Goal: Browse casually: Explore the website without a specific task or goal

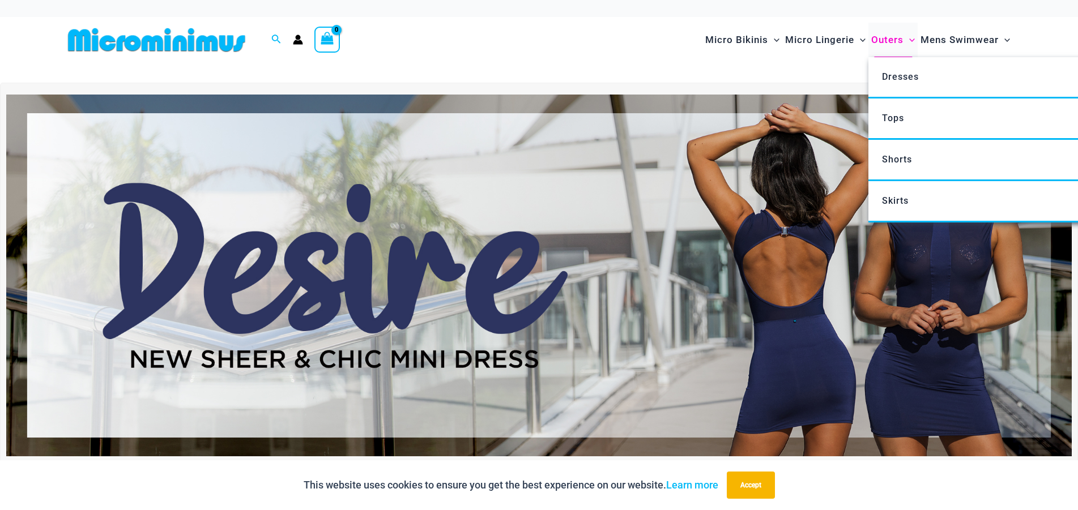
click at [879, 40] on span "Outers" at bounding box center [887, 39] width 32 height 29
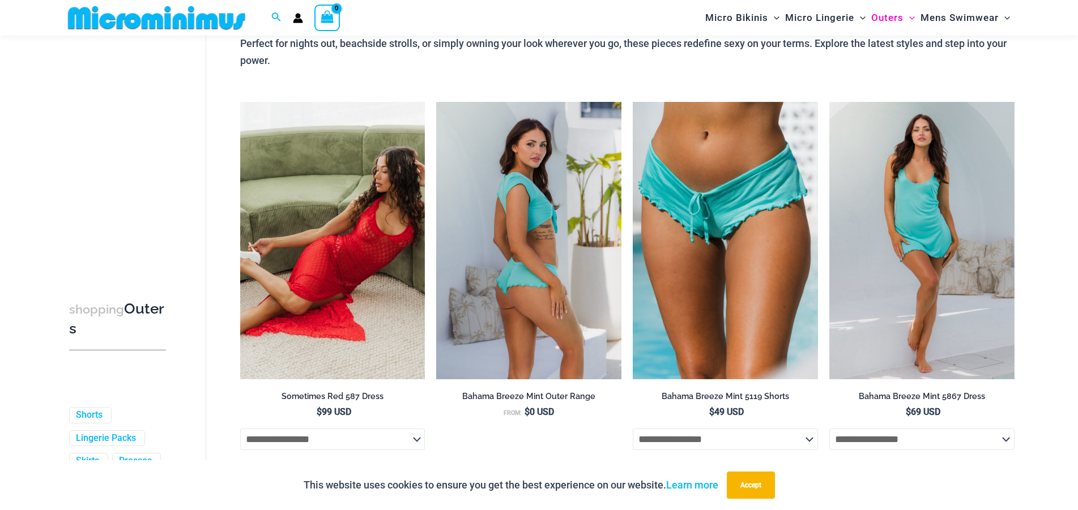
scroll to position [165, 0]
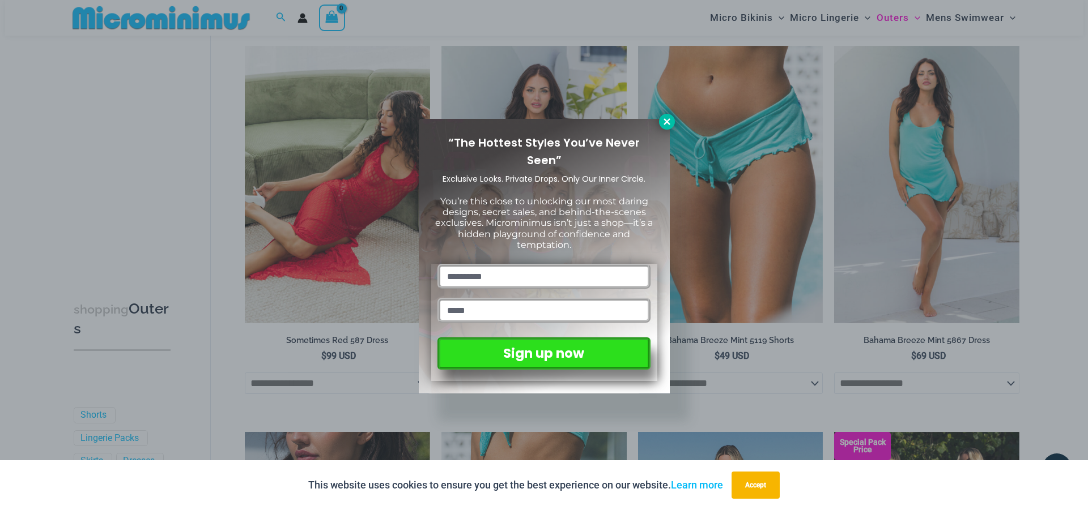
click at [663, 117] on icon at bounding box center [667, 122] width 10 height 10
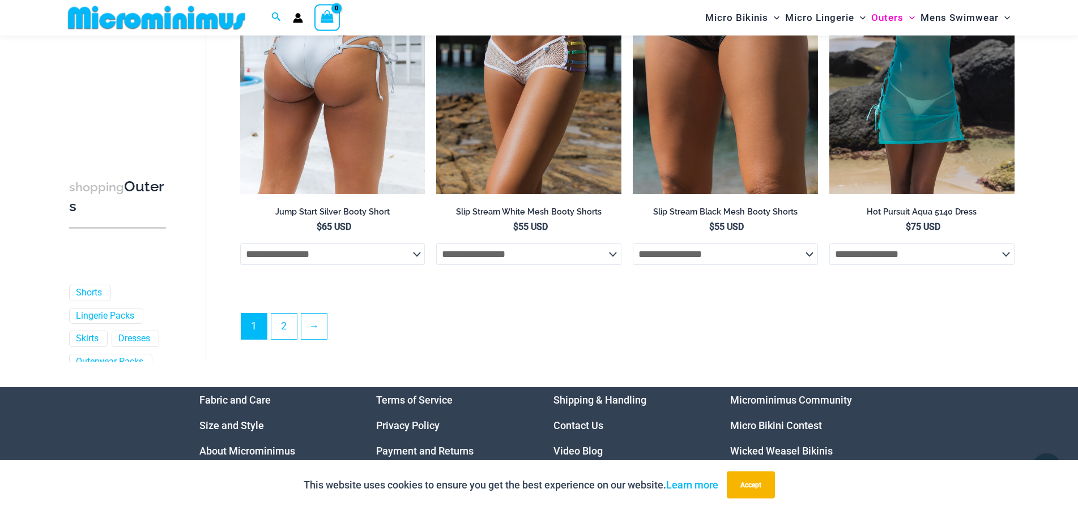
scroll to position [3111, 0]
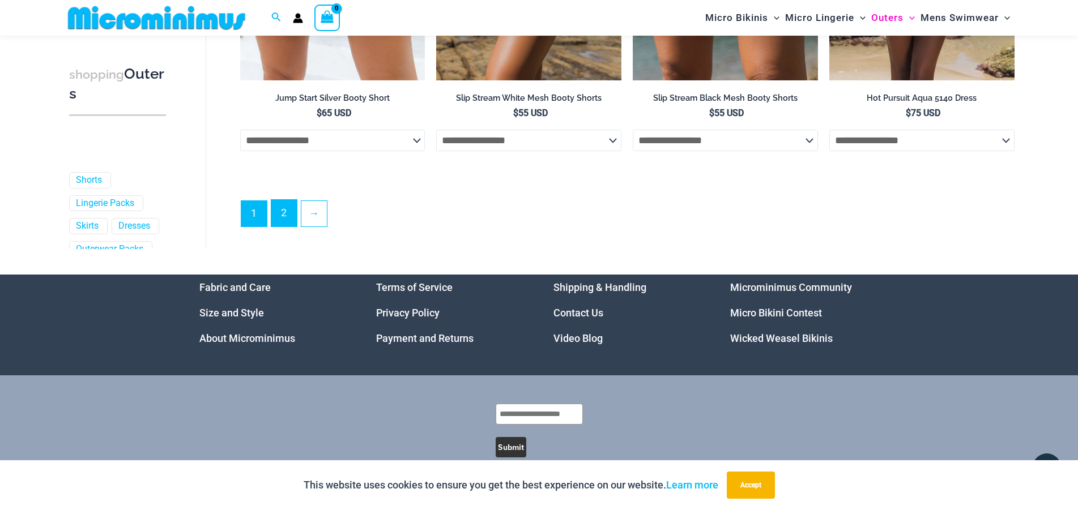
click at [282, 225] on link "2" at bounding box center [283, 213] width 25 height 27
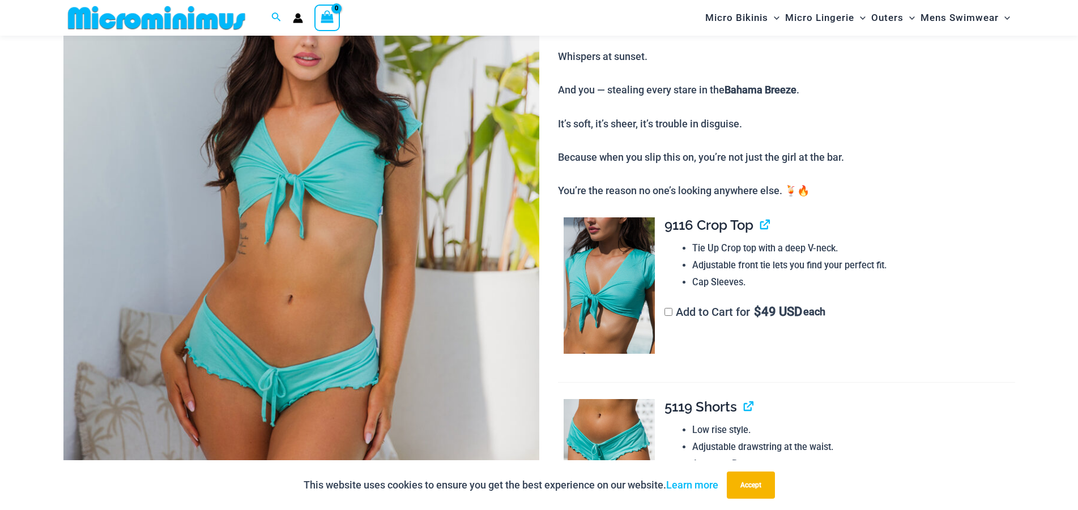
scroll to position [163, 0]
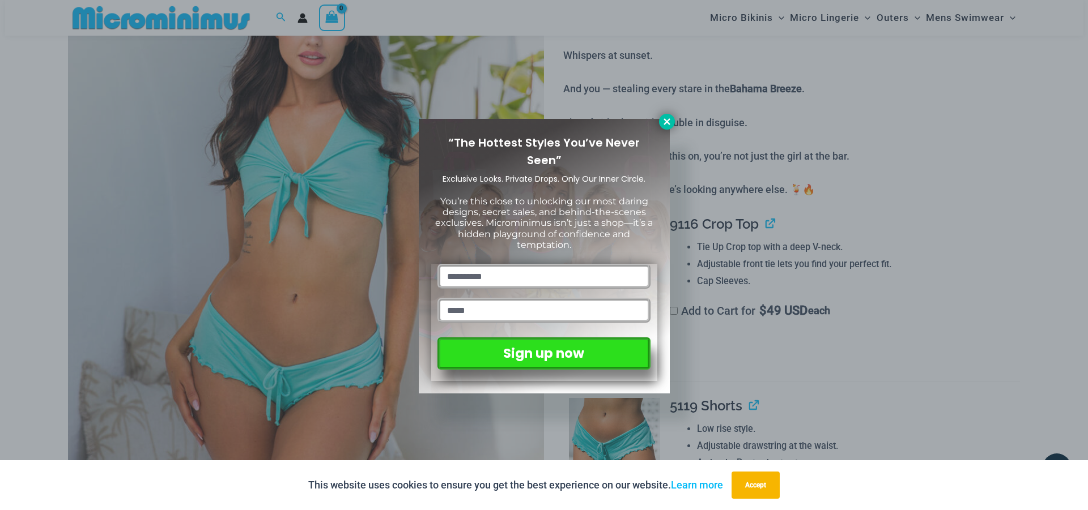
click at [662, 127] on button at bounding box center [667, 122] width 16 height 16
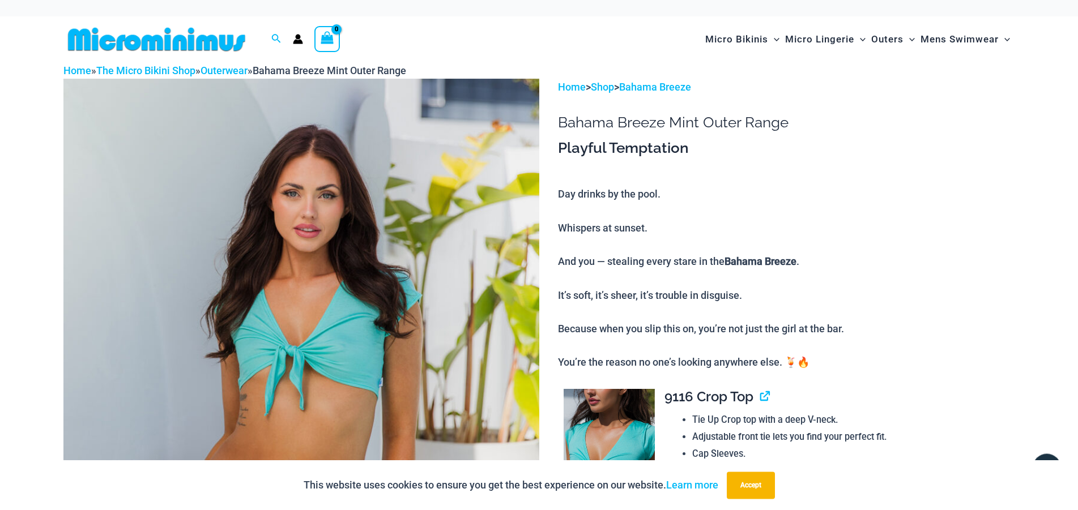
scroll to position [0, 0]
click at [273, 39] on icon "Search icon link" at bounding box center [275, 39] width 9 height 9
type input "****"
click button "Search" at bounding box center [0, 0] width 0 height 0
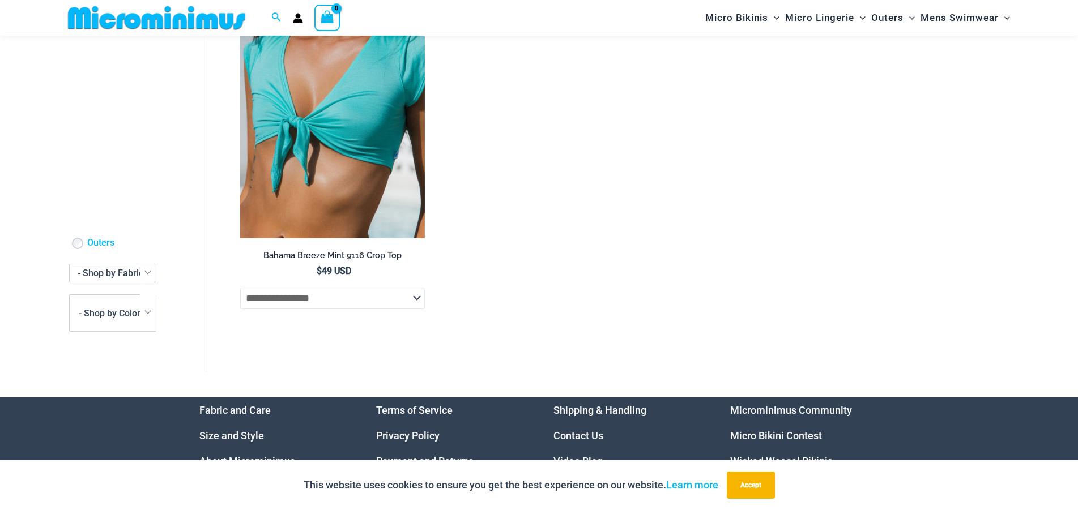
scroll to position [163, 0]
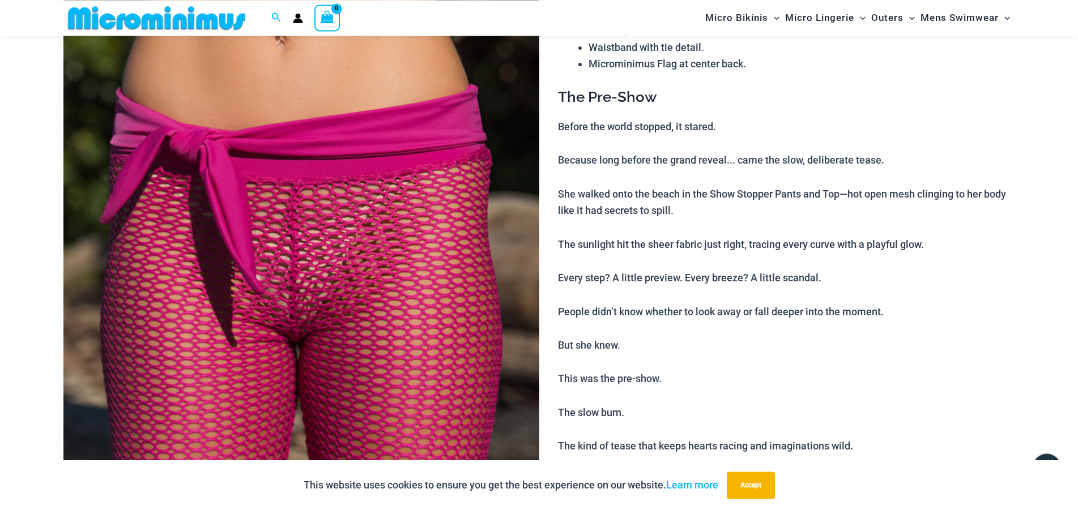
scroll to position [221, 0]
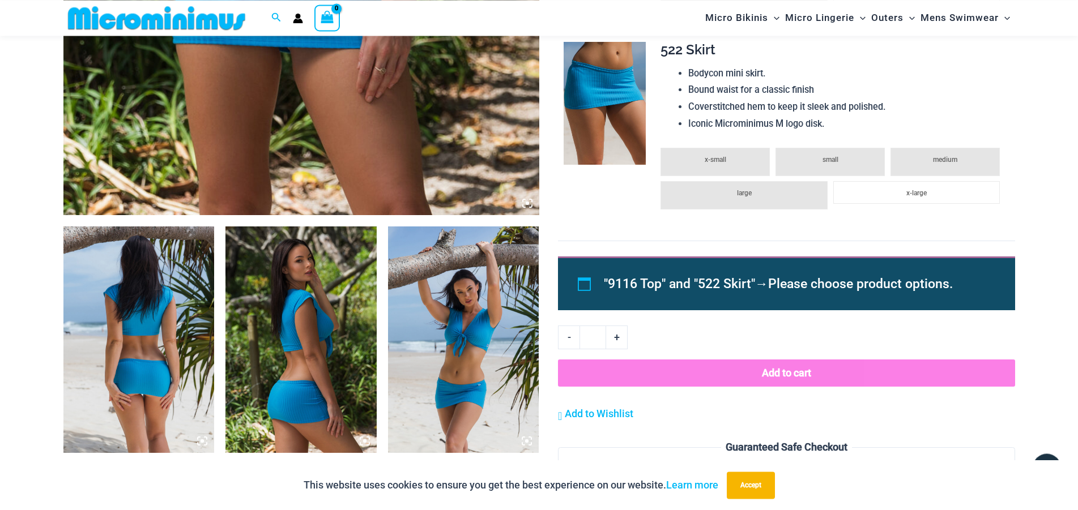
scroll to position [511, 0]
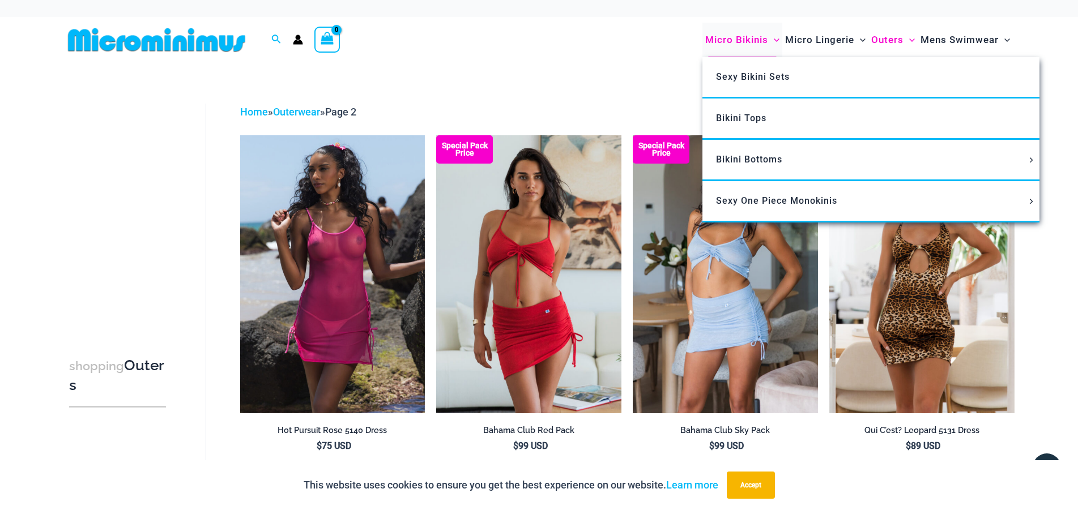
click at [747, 40] on span "Micro Bikinis" at bounding box center [736, 39] width 63 height 29
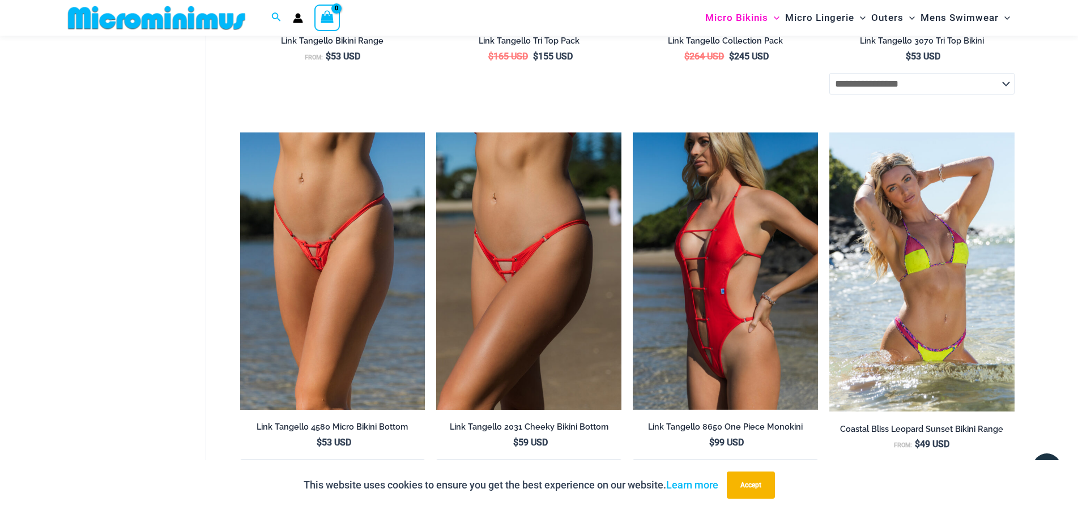
scroll to position [3225, 0]
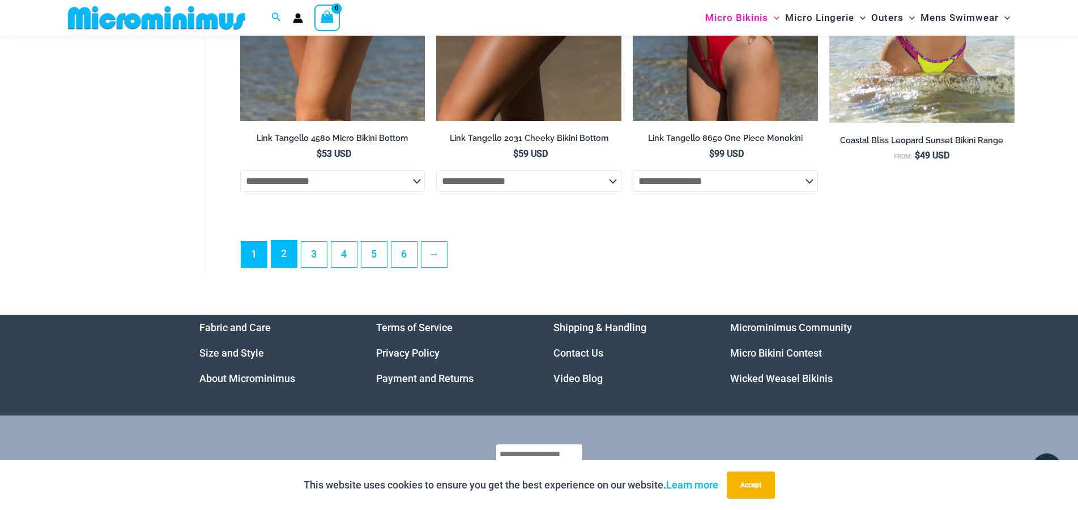
click at [284, 256] on link "2" at bounding box center [283, 254] width 25 height 27
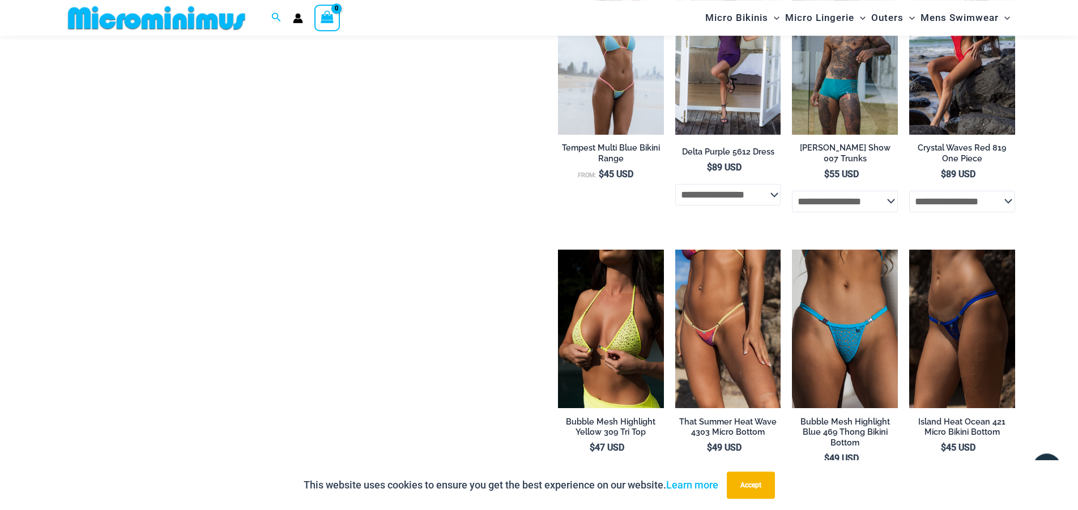
scroll to position [2022, 0]
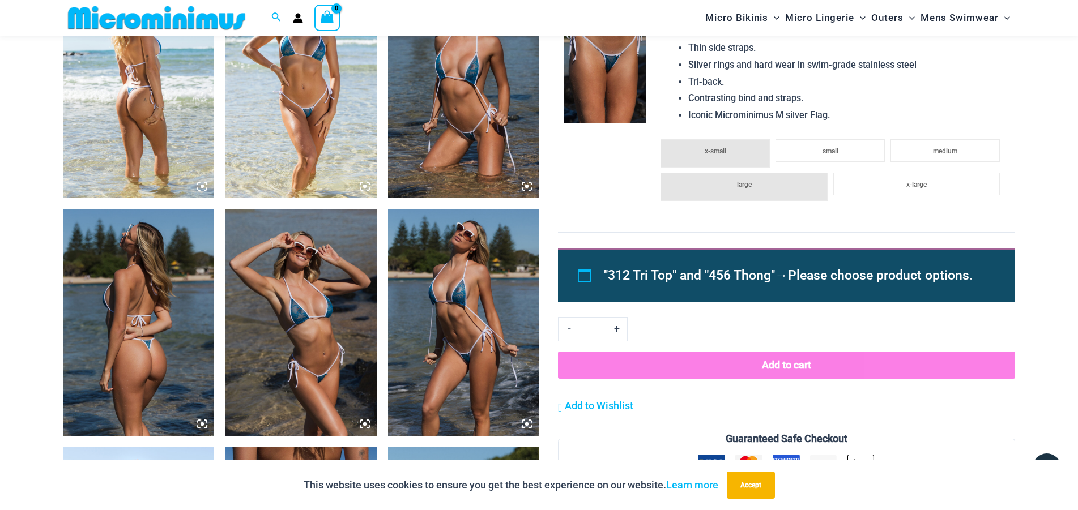
scroll to position [799, 0]
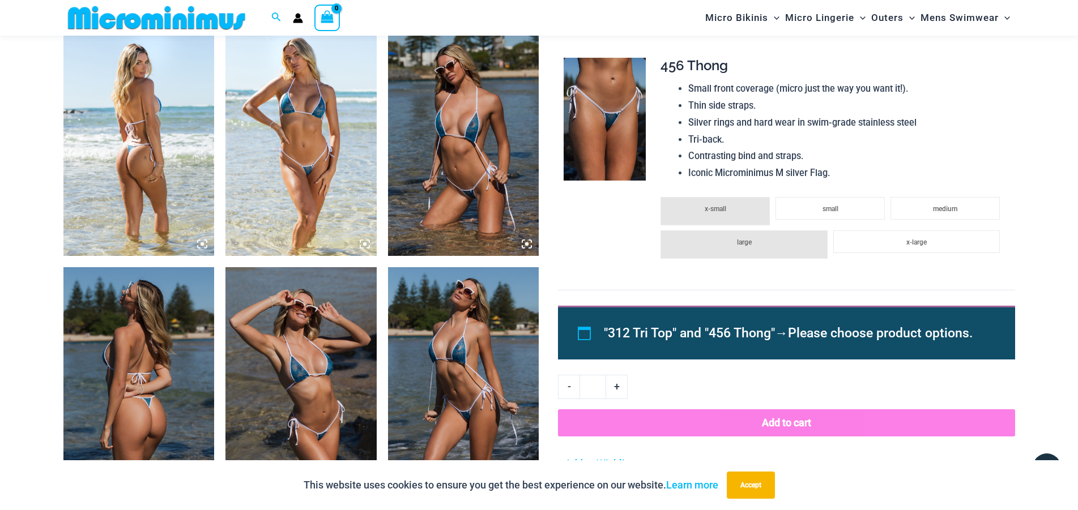
click at [774, 252] on li "large" at bounding box center [743, 245] width 167 height 28
click at [932, 215] on li "medium" at bounding box center [944, 208] width 109 height 23
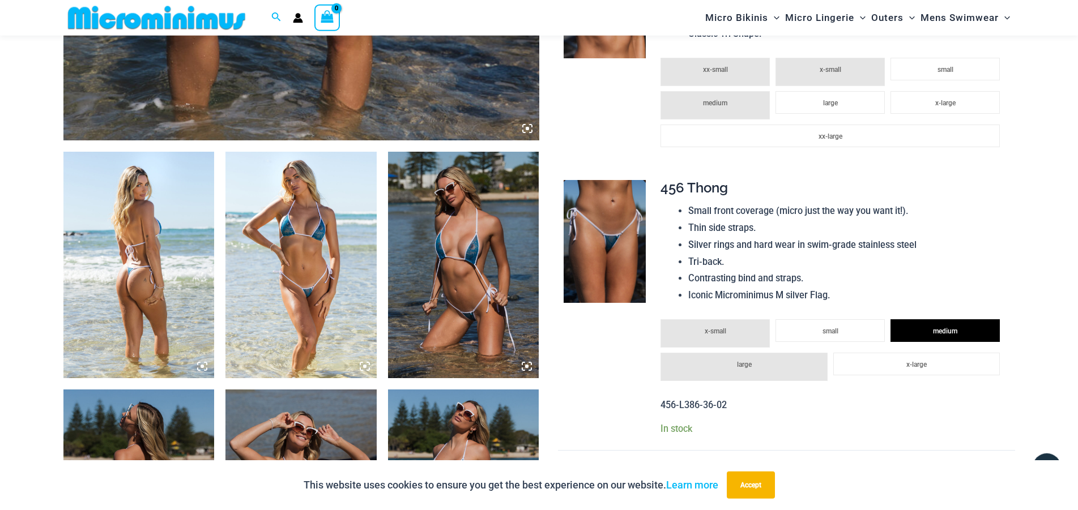
scroll to position [625, 0]
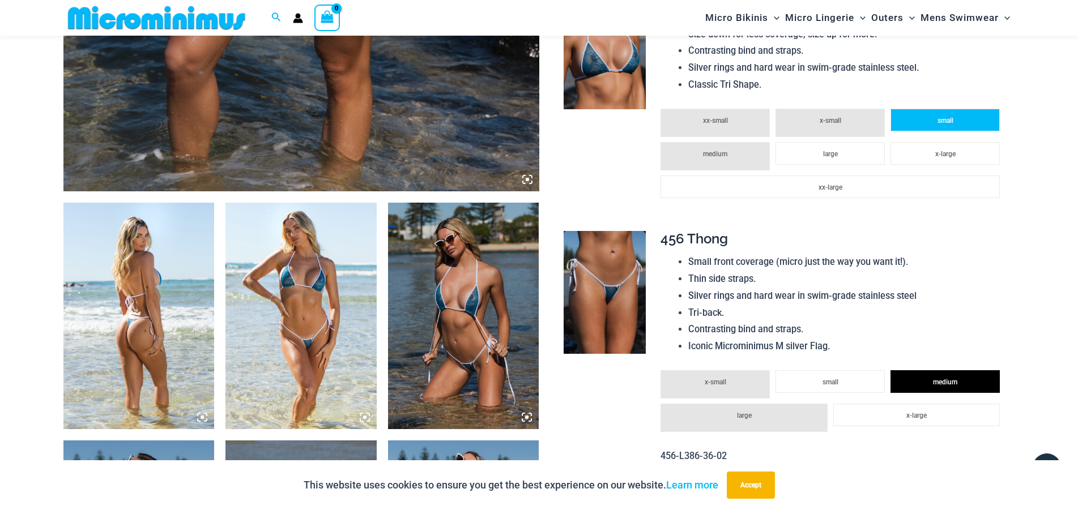
click at [917, 127] on li "small" at bounding box center [944, 120] width 109 height 23
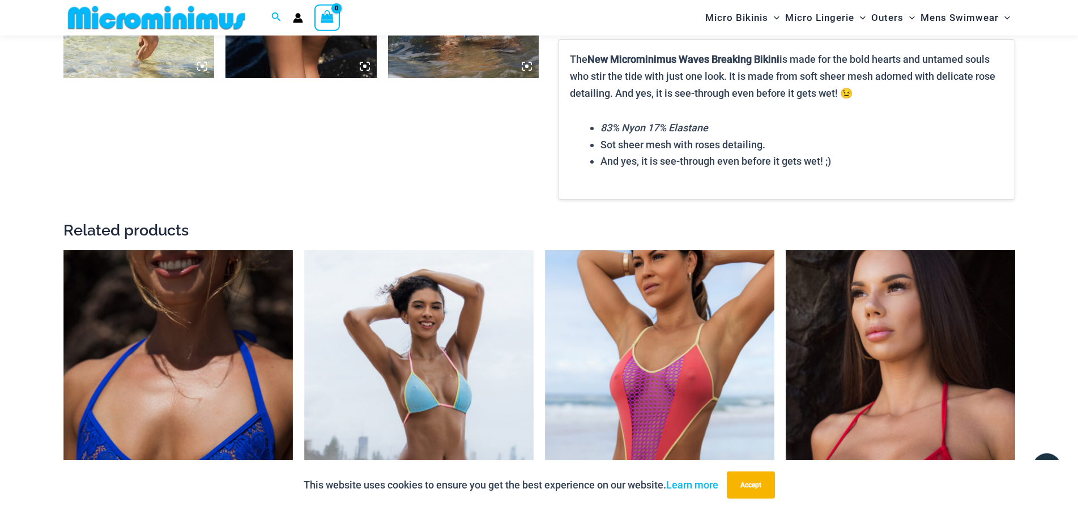
scroll to position [1608, 0]
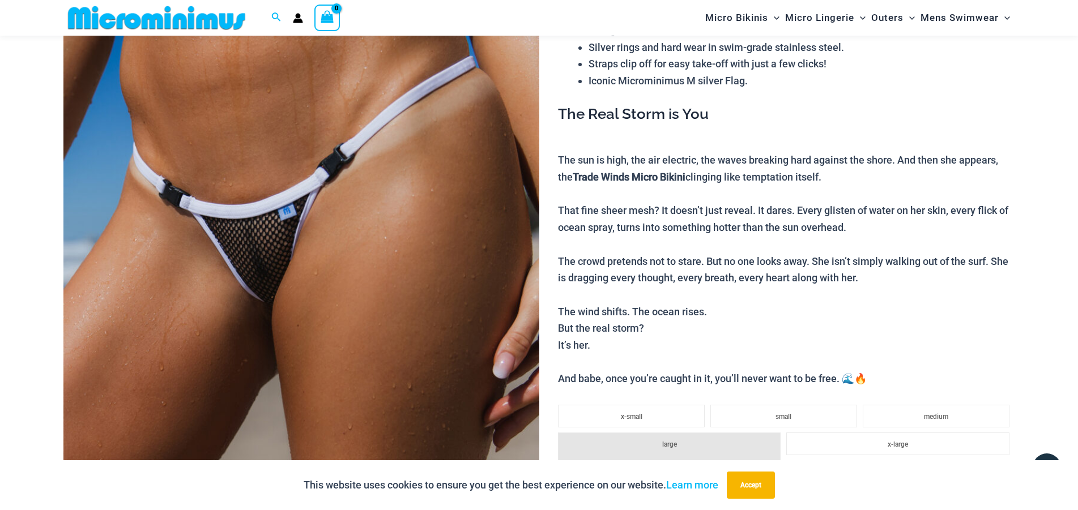
scroll to position [163, 0]
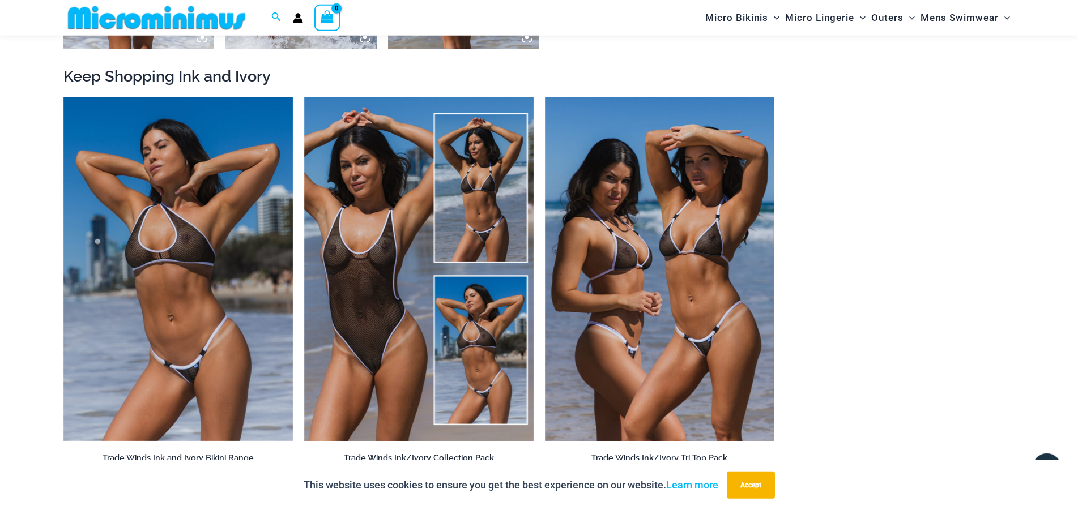
scroll to position [1434, 0]
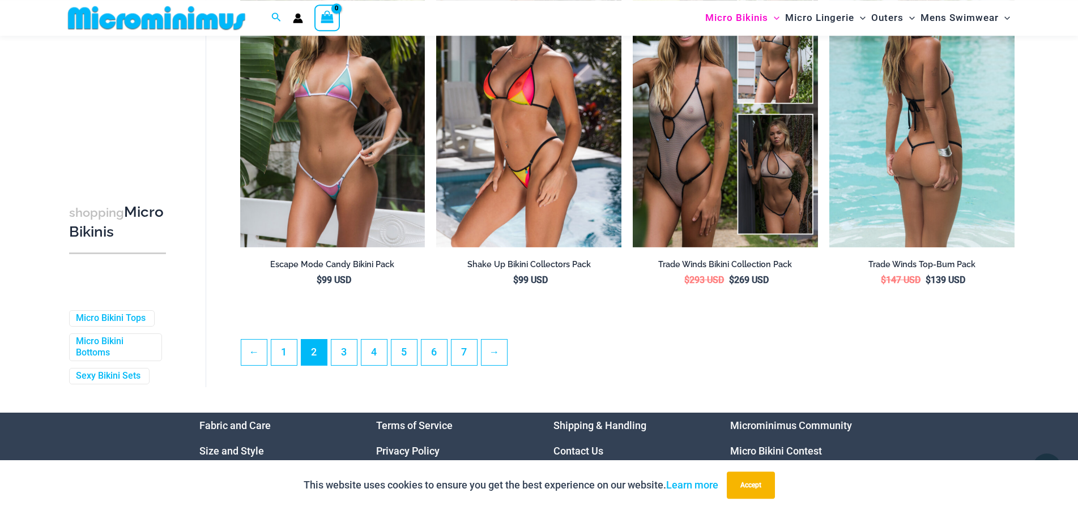
scroll to position [2879, 0]
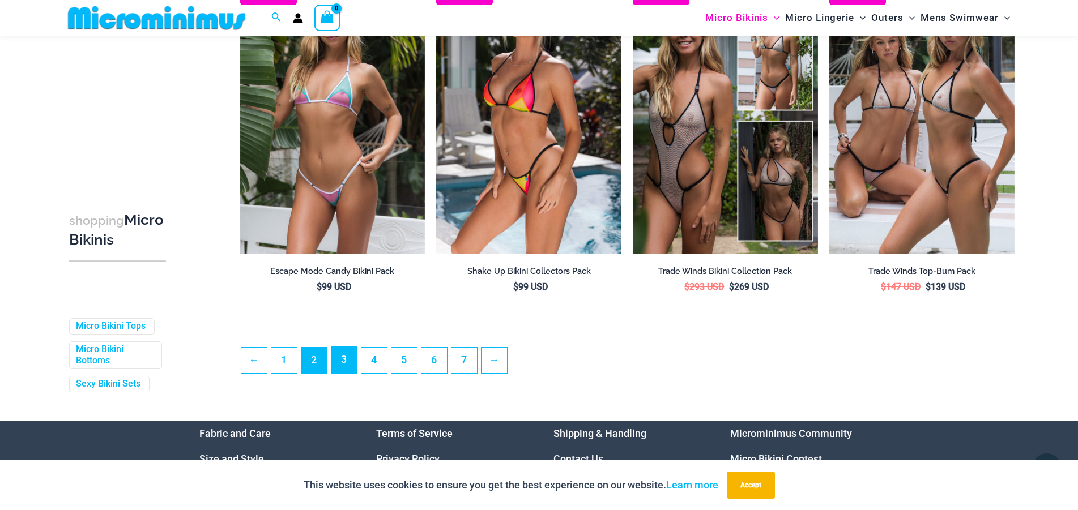
click at [347, 366] on link "3" at bounding box center [343, 360] width 25 height 27
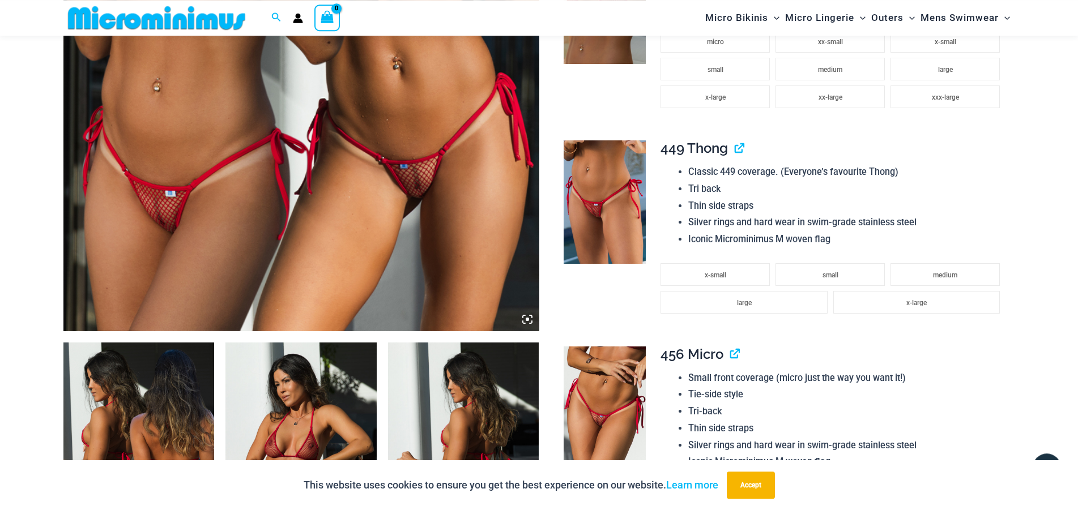
scroll to position [452, 0]
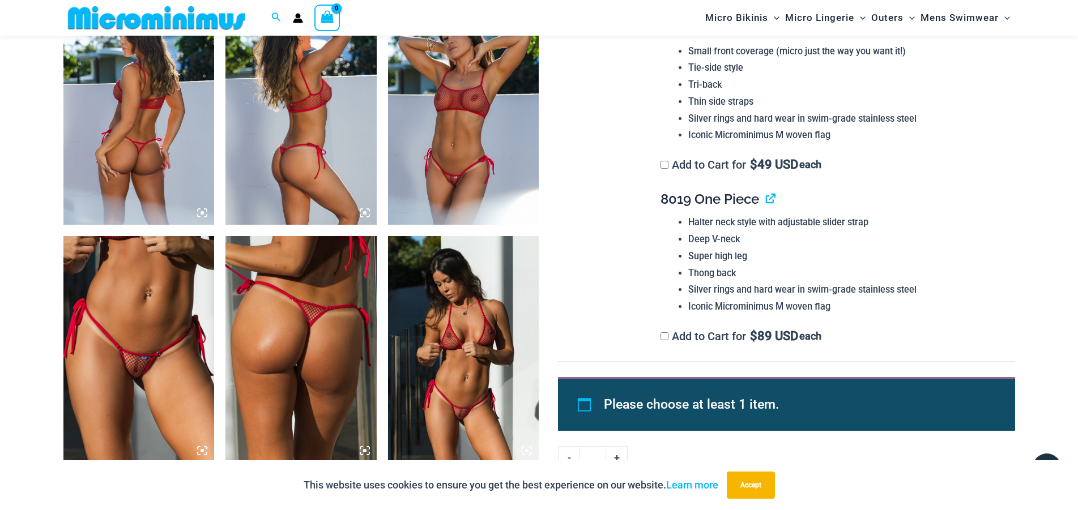
scroll to position [856, 0]
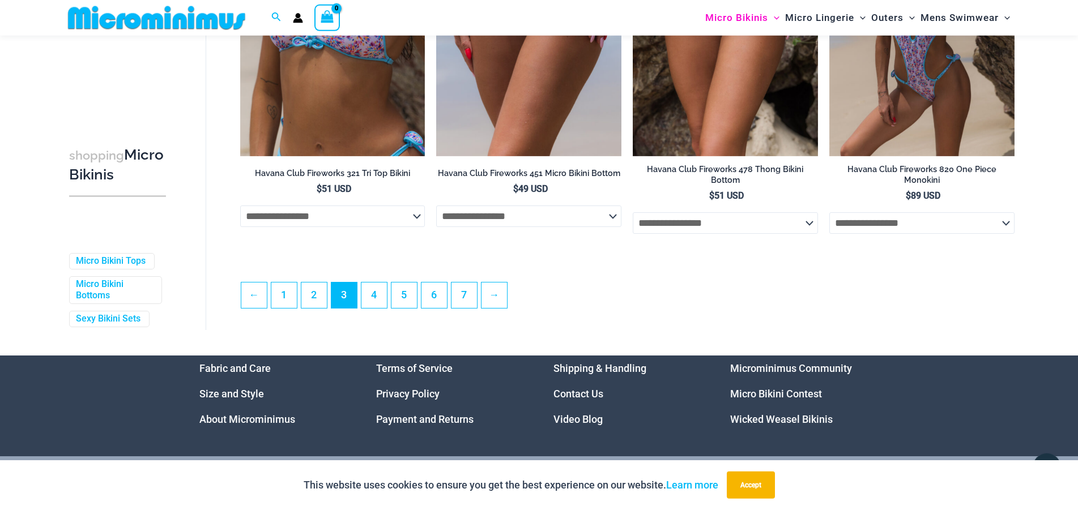
scroll to position [2994, 0]
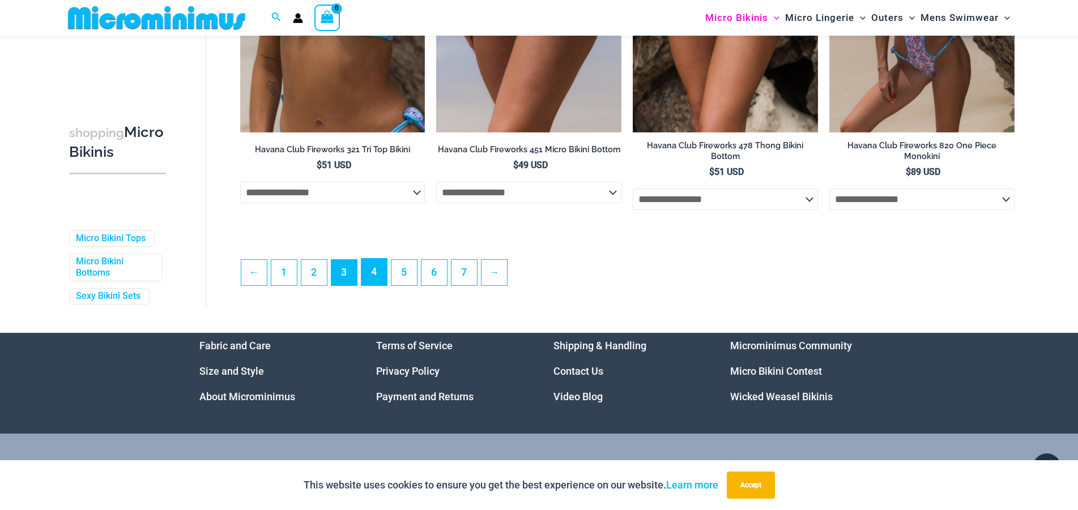
click at [379, 275] on link "4" at bounding box center [373, 272] width 25 height 27
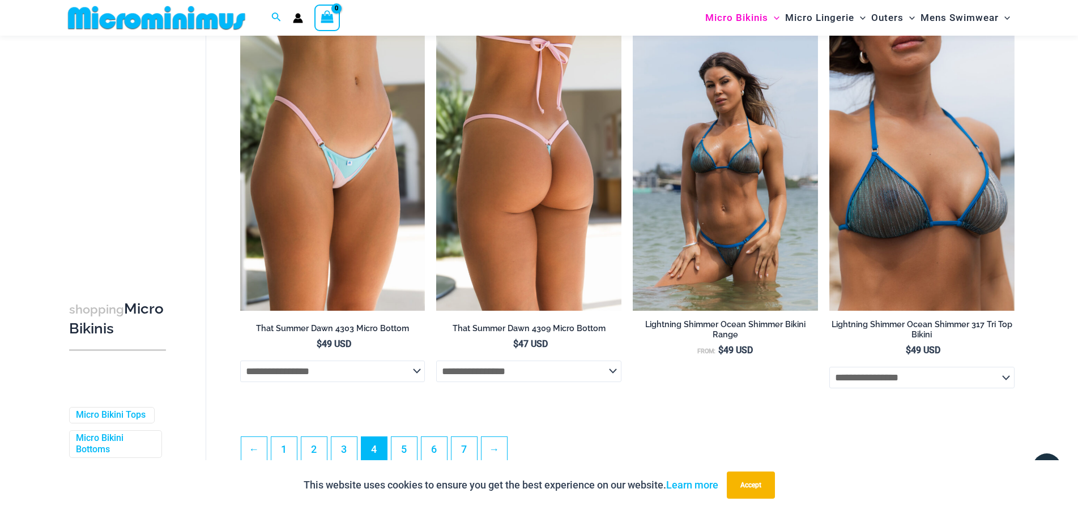
scroll to position [2936, 0]
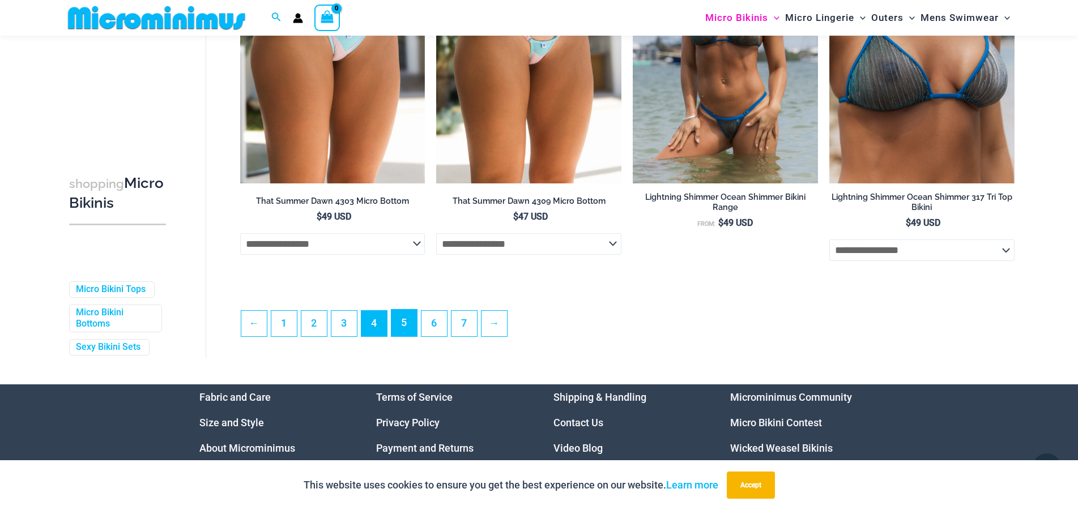
click at [407, 334] on link "5" at bounding box center [403, 323] width 25 height 27
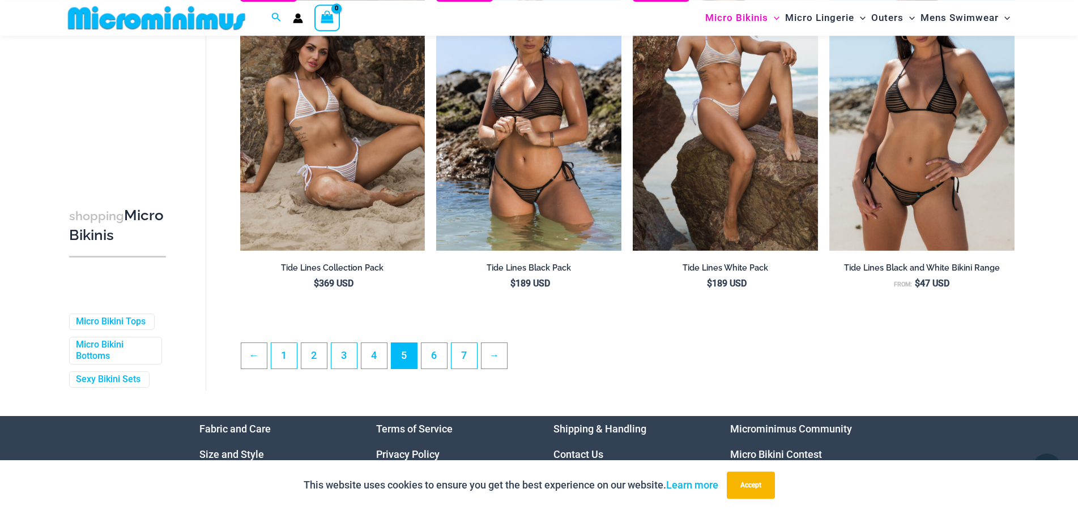
scroll to position [2994, 0]
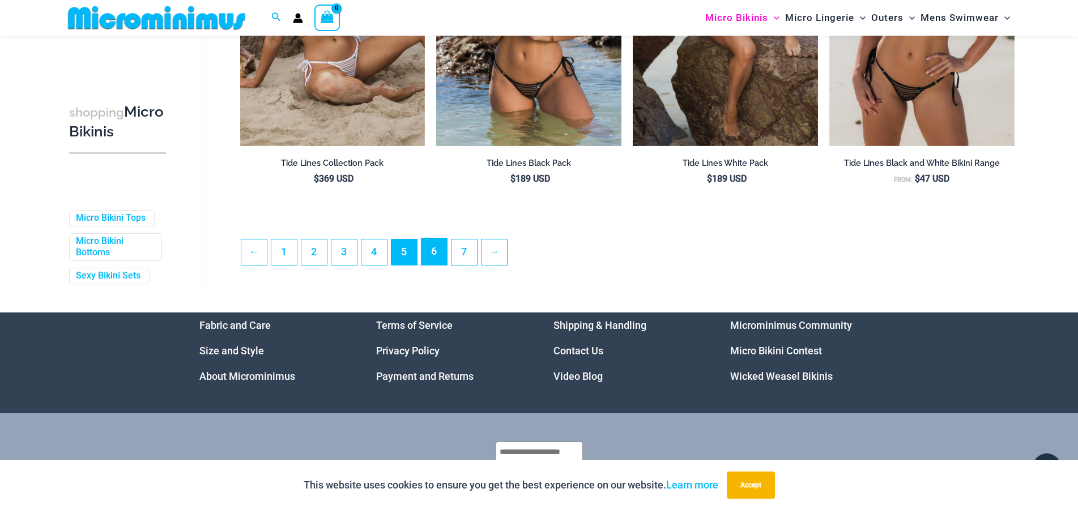
click at [439, 254] on link "6" at bounding box center [433, 251] width 25 height 27
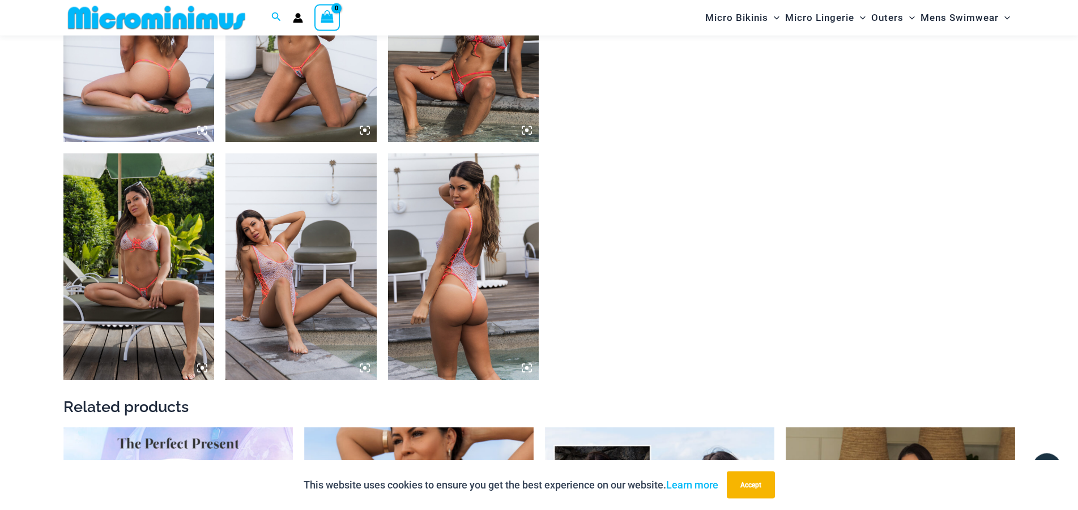
scroll to position [856, 0]
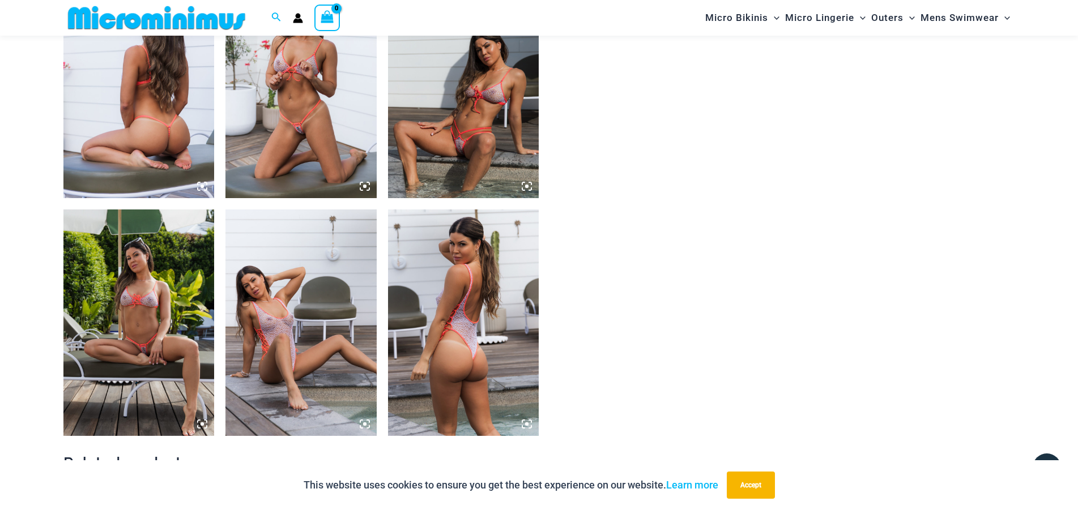
click at [177, 143] on img at bounding box center [138, 85] width 151 height 227
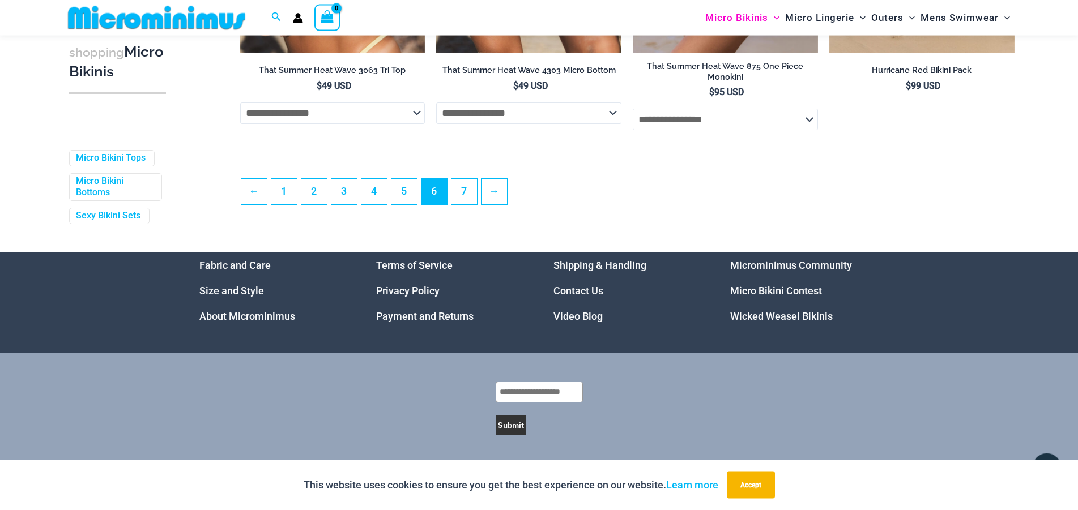
scroll to position [3101, 0]
click at [470, 190] on link "7" at bounding box center [463, 191] width 25 height 27
